Goal: Information Seeking & Learning: Learn about a topic

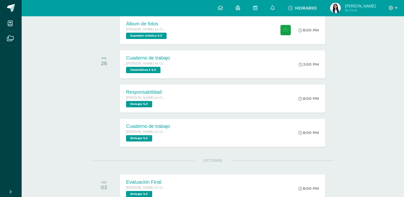
scroll to position [296, 0]
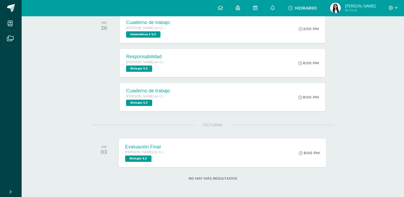
click at [205, 157] on div "Evaluación Final Quinto Bachillerato en Ciencias y Letras Biología '5.3' 8:00 P…" at bounding box center [222, 152] width 207 height 29
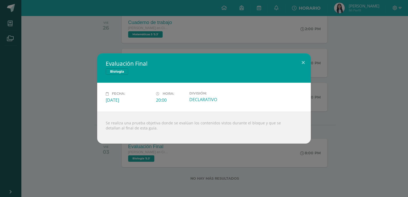
click at [110, 158] on div "Evaluación Final Biología Fecha: Viernes 03 de Octubre Hora: 20:00 División: DE…" at bounding box center [204, 98] width 408 height 197
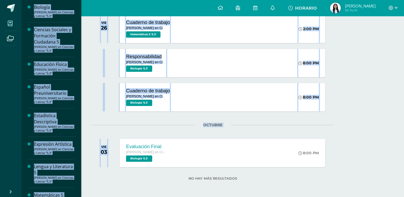
drag, startPoint x: 110, startPoint y: 158, endPoint x: 9, endPoint y: 24, distance: 167.9
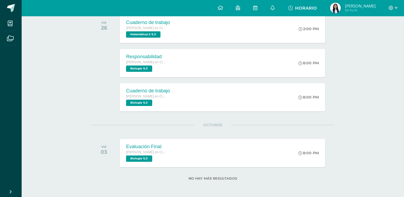
click at [230, 127] on div "OCTUBRE VIE 03 Evaluación Final Quinto Bachillerato en Ciencias y Letras Biolog…" at bounding box center [212, 146] width 241 height 43
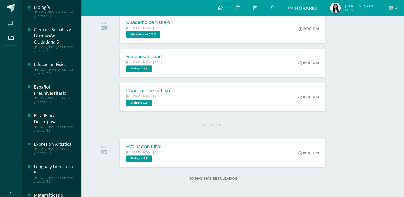
click at [10, 25] on icon at bounding box center [10, 23] width 5 height 5
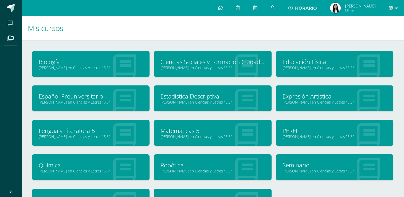
click at [60, 58] on link "Biología" at bounding box center [91, 62] width 104 height 8
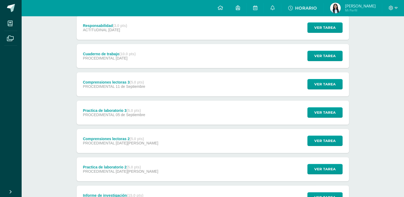
scroll to position [101, 0]
click at [324, 82] on span "Ver tarea" at bounding box center [324, 84] width 21 height 10
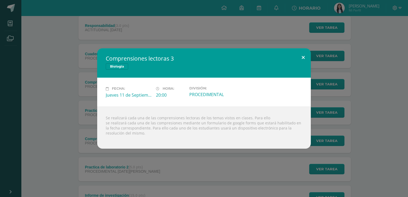
click at [300, 55] on button at bounding box center [302, 57] width 15 height 18
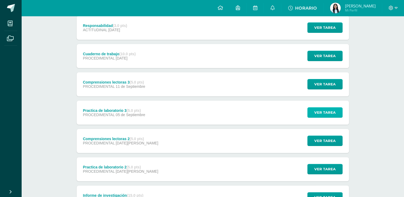
click at [326, 117] on span "Ver tarea" at bounding box center [324, 112] width 21 height 10
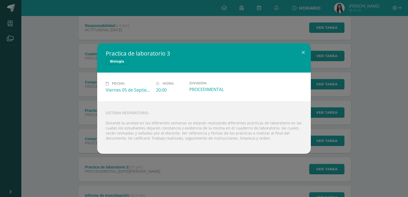
click at [241, 41] on div "Practica de laboratorio 3 Biología Fecha: [DATE] Hora: 20:00 División:" at bounding box center [204, 98] width 408 height 197
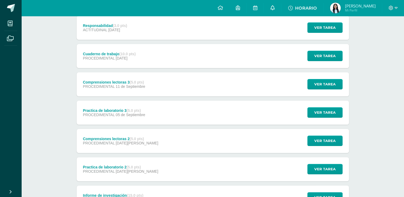
click at [274, 6] on icon at bounding box center [272, 7] width 4 height 5
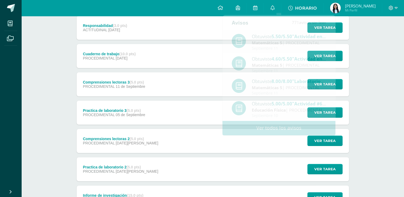
click at [200, 27] on div "Responsabilidad (3.0 pts) ACTITUDINAL [DATE] Ver tarea Responsabilidad Biología…" at bounding box center [213, 28] width 272 height 24
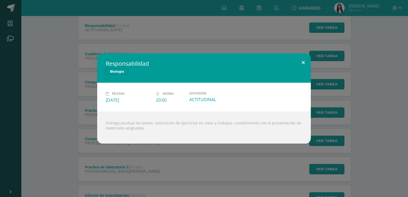
click at [305, 63] on button at bounding box center [302, 62] width 15 height 18
